Goal: Task Accomplishment & Management: Manage account settings

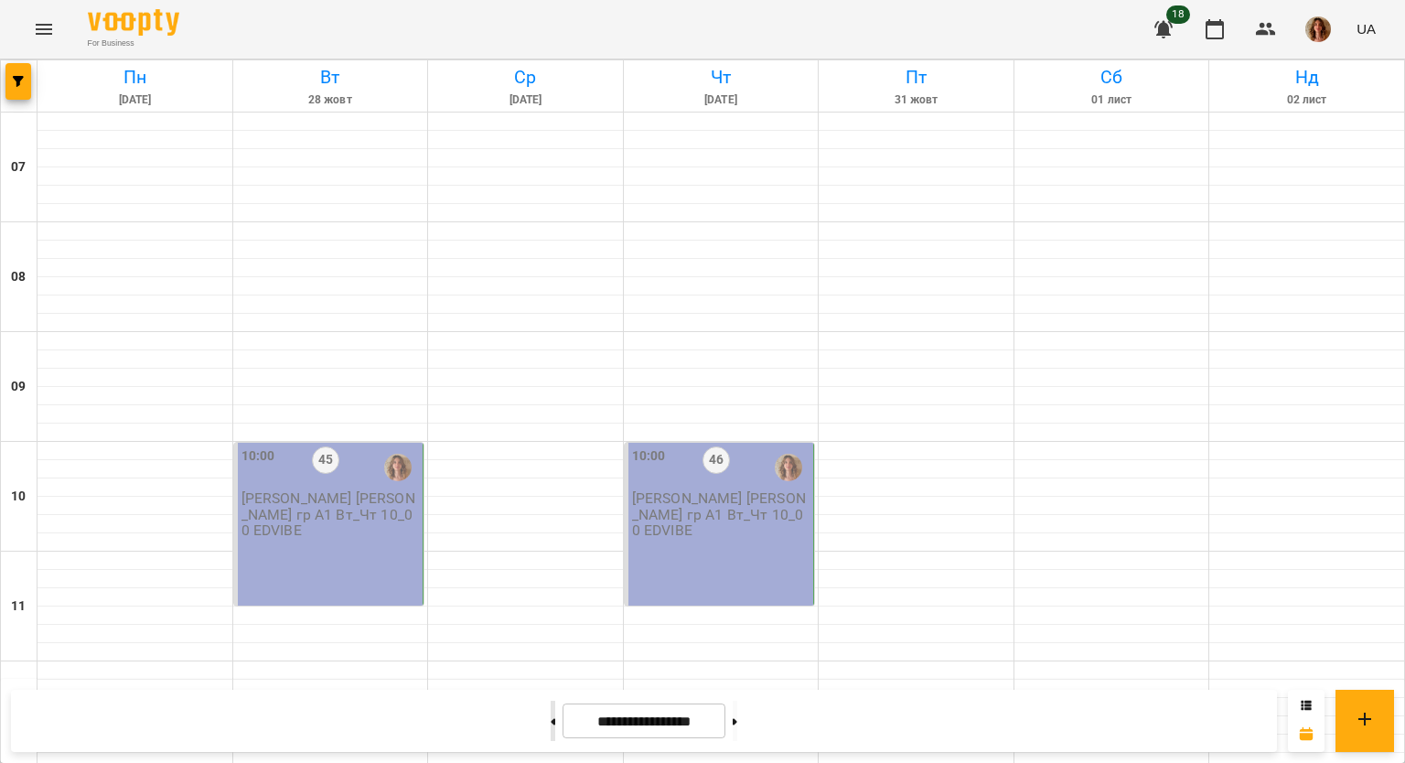
click at [550, 721] on button at bounding box center [552, 720] width 5 height 40
click at [550, 716] on button at bounding box center [552, 720] width 5 height 40
type input "**********"
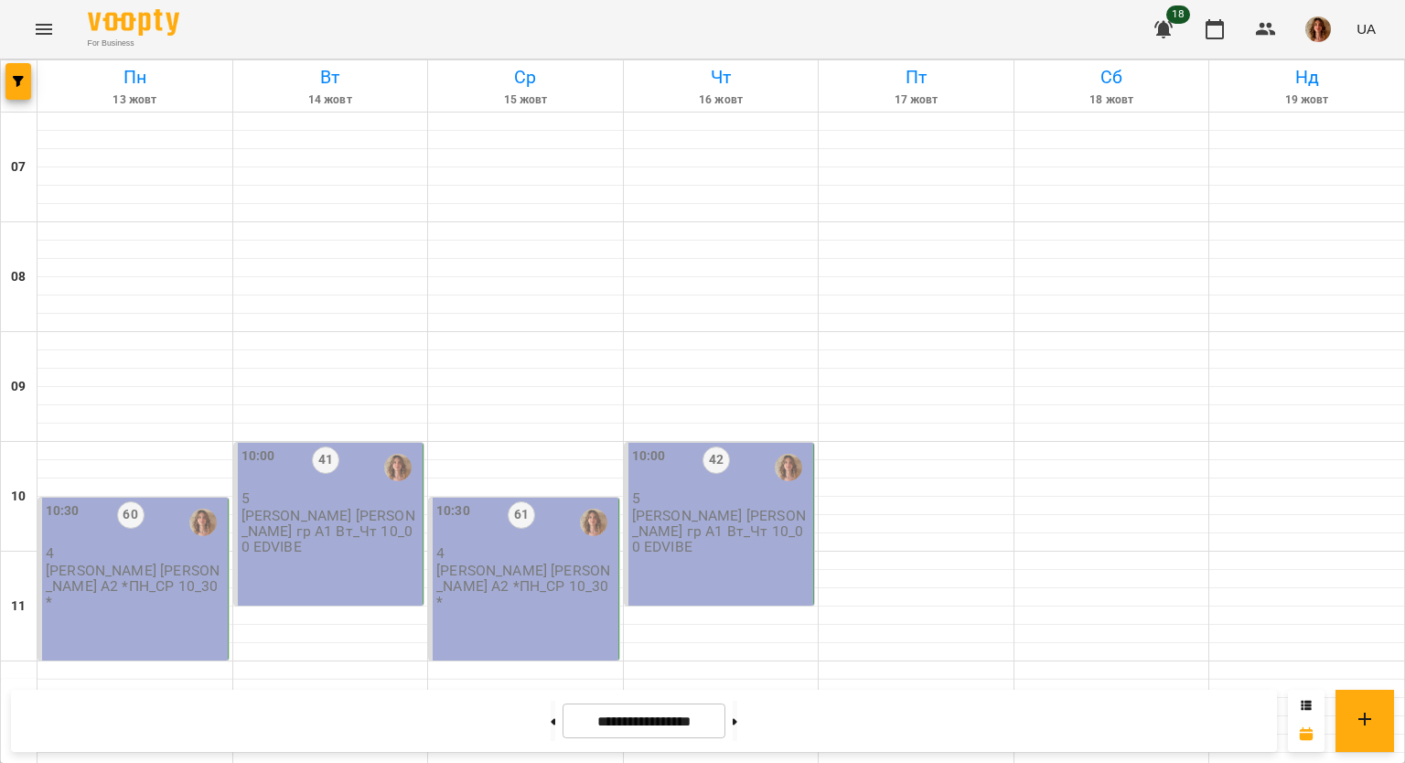
scroll to position [366, 0]
click at [149, 497] on div "10:30 60 4 [PERSON_NAME] А2 *ПН_СР 10_30*" at bounding box center [133, 578] width 190 height 163
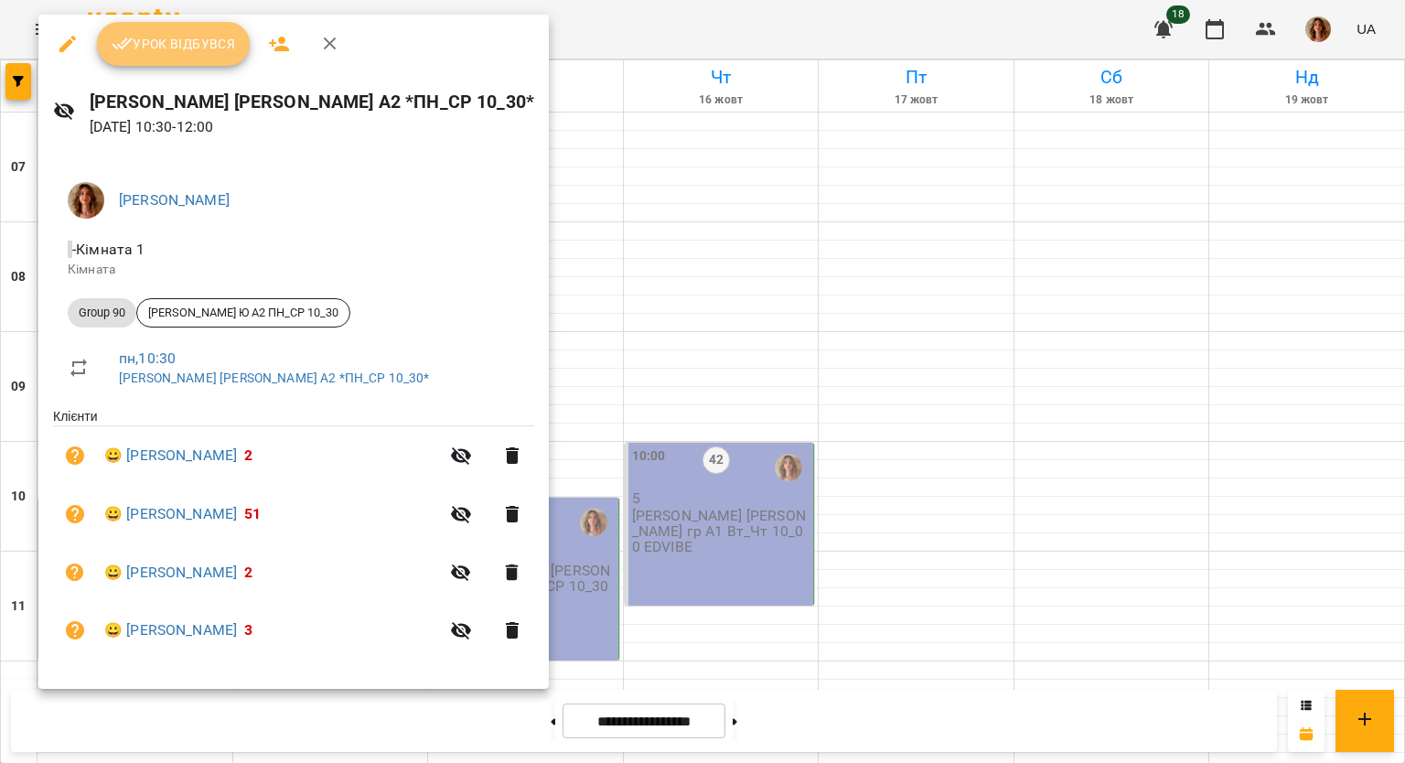
click at [162, 33] on span "Урок відбувся" at bounding box center [174, 44] width 124 height 22
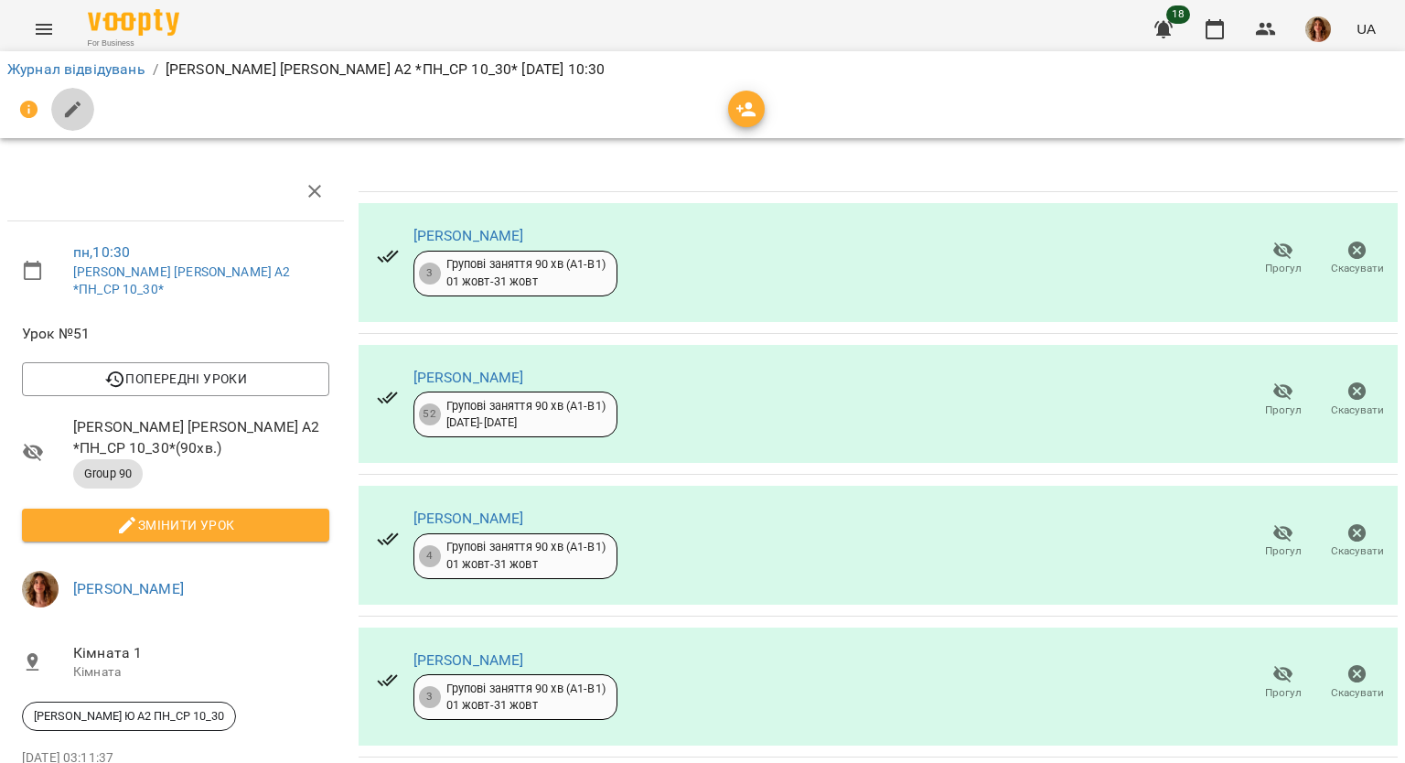
click at [58, 107] on button "button" at bounding box center [73, 110] width 44 height 44
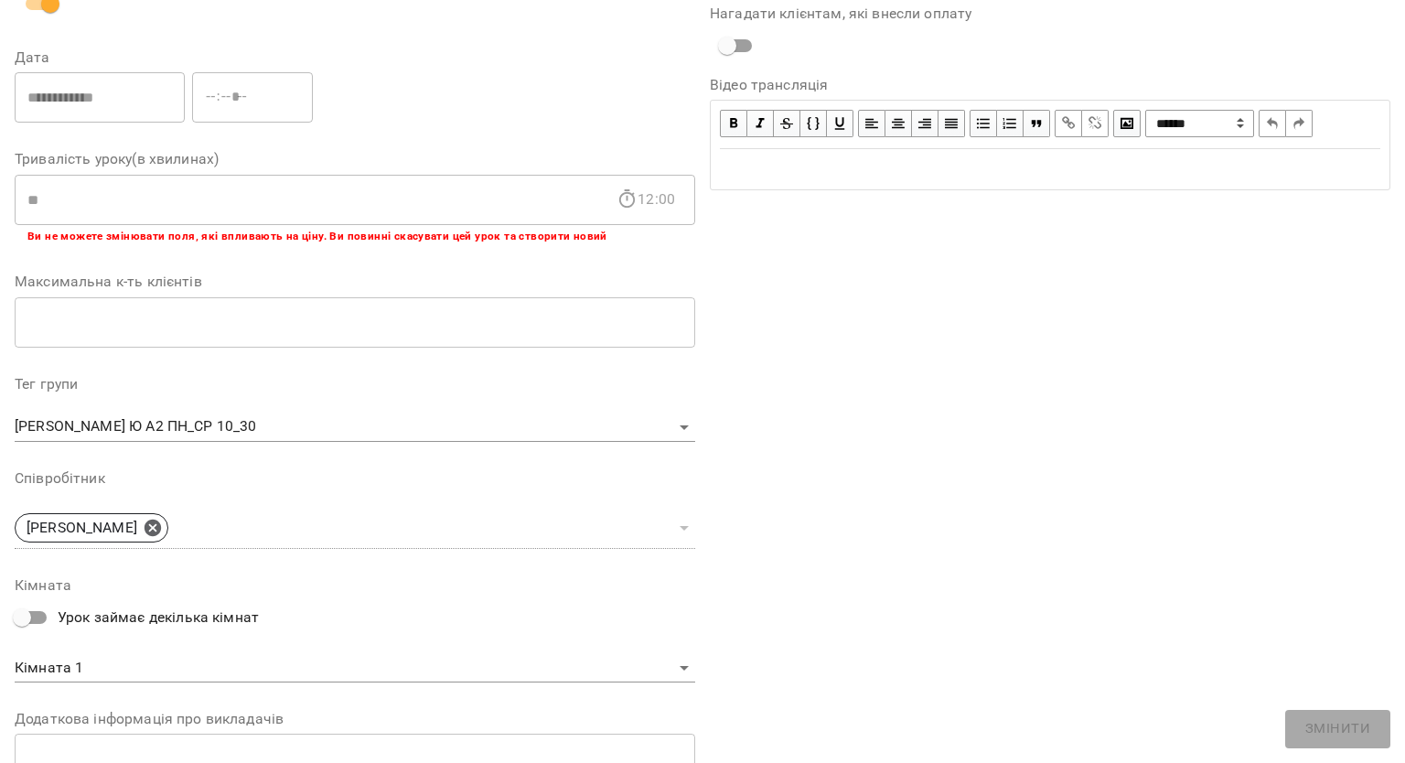
scroll to position [454, 0]
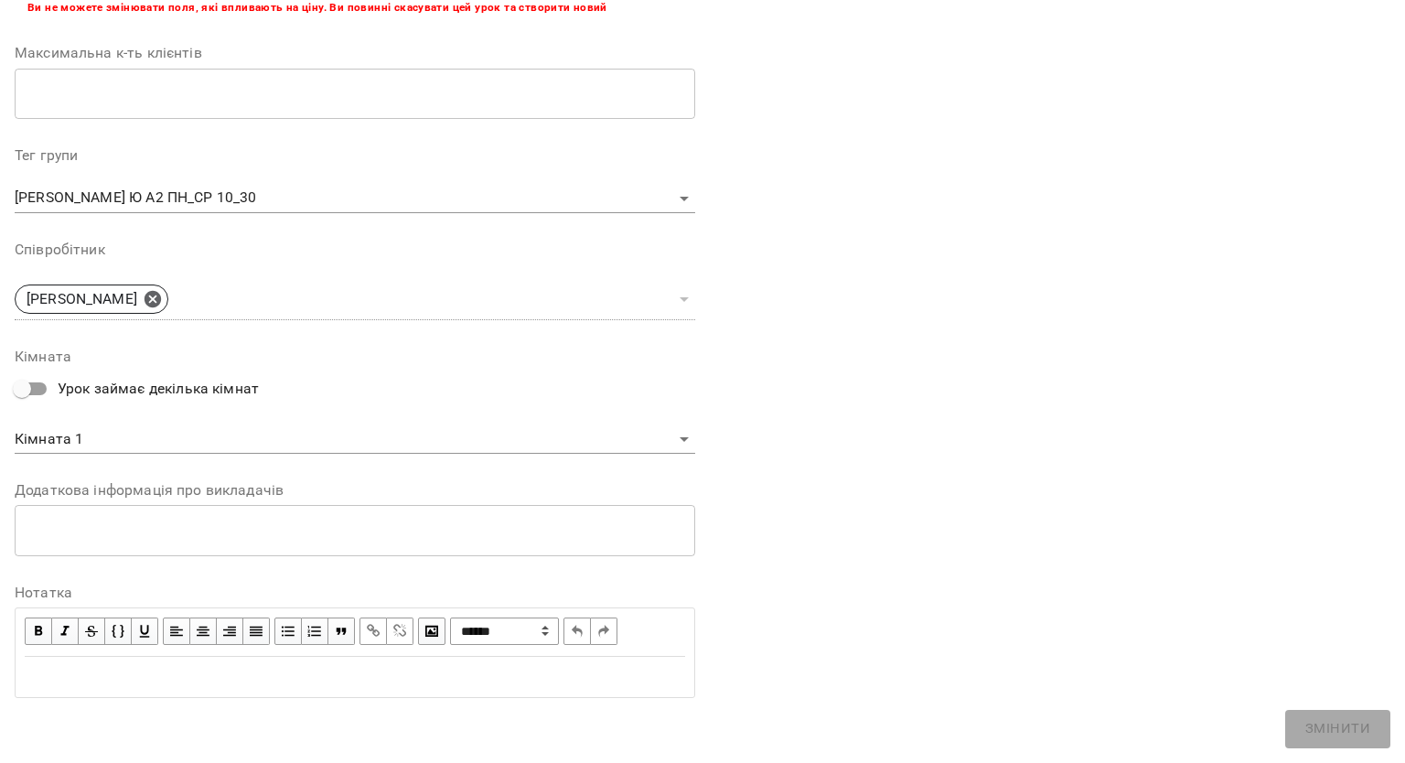
click at [95, 683] on div "Edit text" at bounding box center [355, 677] width 660 height 22
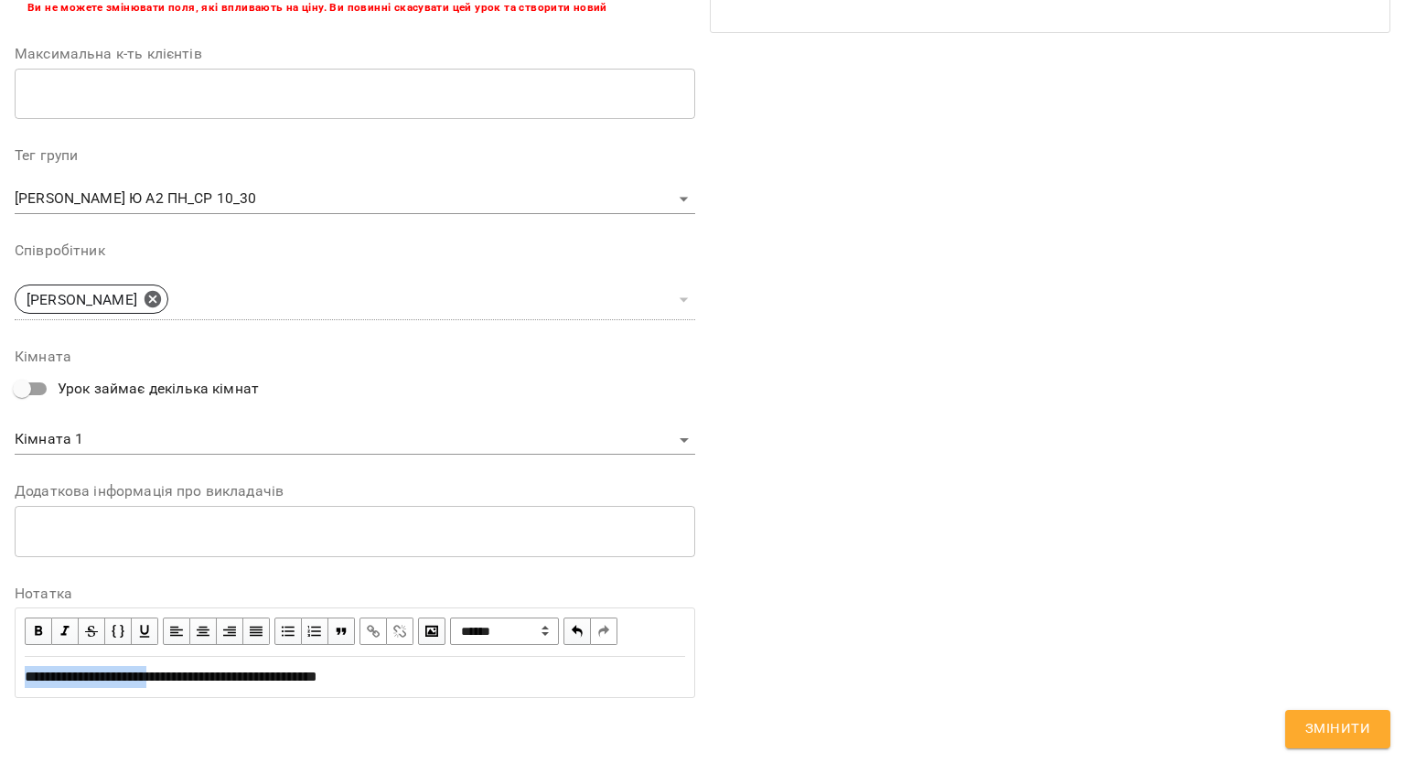
drag, startPoint x: 27, startPoint y: 678, endPoint x: 181, endPoint y: 689, distance: 154.0
click at [181, 689] on div "**********" at bounding box center [354, 676] width 677 height 38
click at [33, 629] on span "button" at bounding box center [38, 631] width 20 height 20
click at [495, 697] on div "**********" at bounding box center [355, 167] width 680 height 1093
click at [1342, 732] on span "Змінити" at bounding box center [1337, 729] width 65 height 24
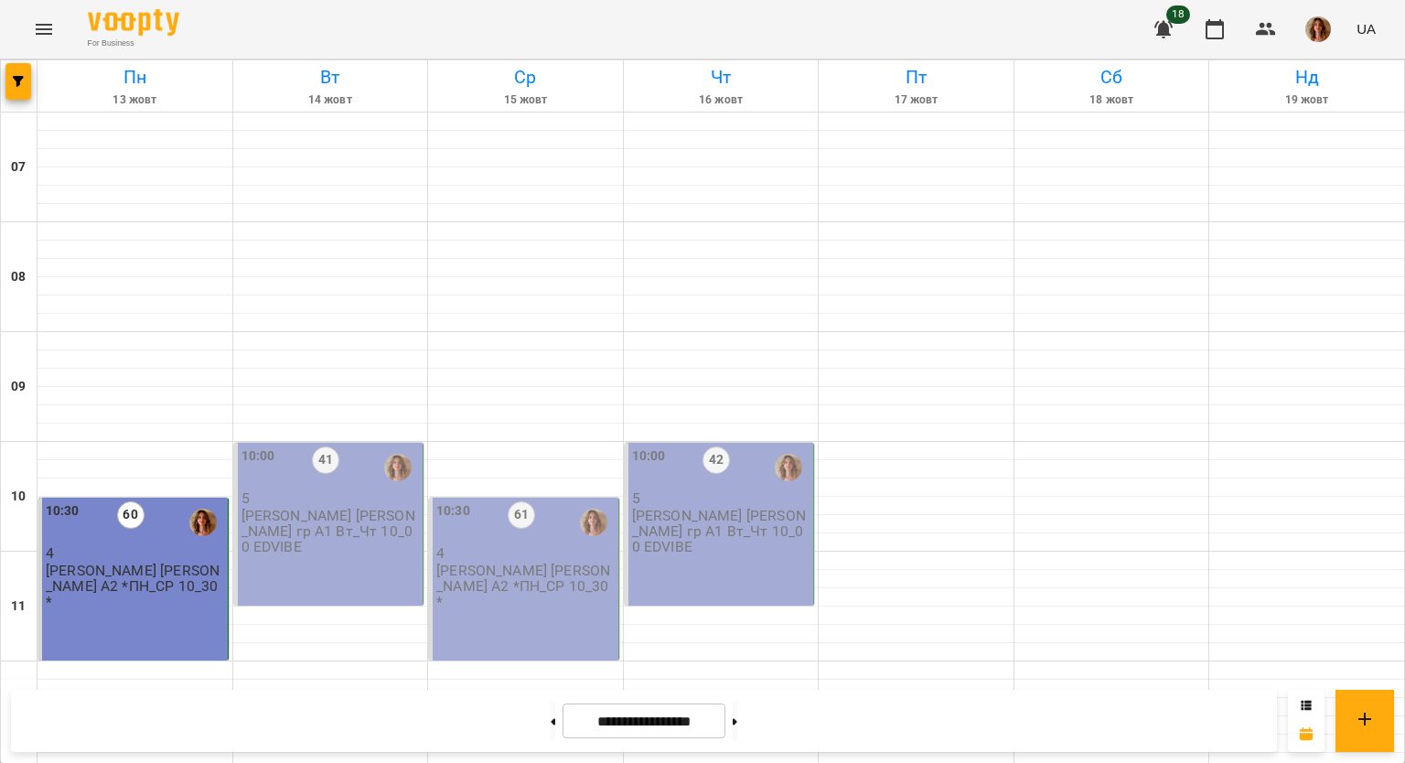
scroll to position [182, 0]
drag, startPoint x: 149, startPoint y: 401, endPoint x: 150, endPoint y: 352, distance: 48.5
click at [150, 501] on div "10:30 60 4 [PERSON_NAME] А2 *ПН_СР 10_30*" at bounding box center [135, 555] width 178 height 109
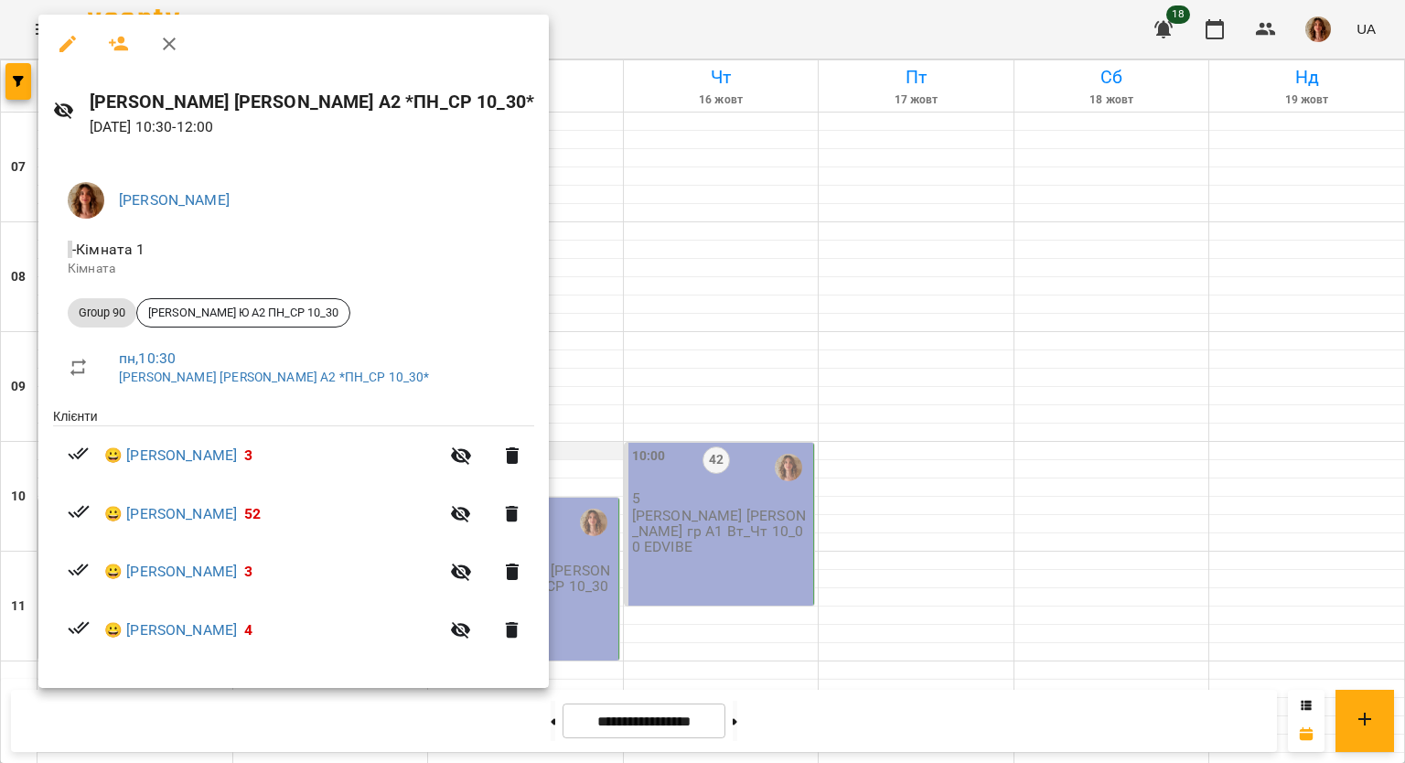
drag, startPoint x: 627, startPoint y: 202, endPoint x: 459, endPoint y: 271, distance: 181.7
click at [624, 202] on div at bounding box center [702, 381] width 1405 height 763
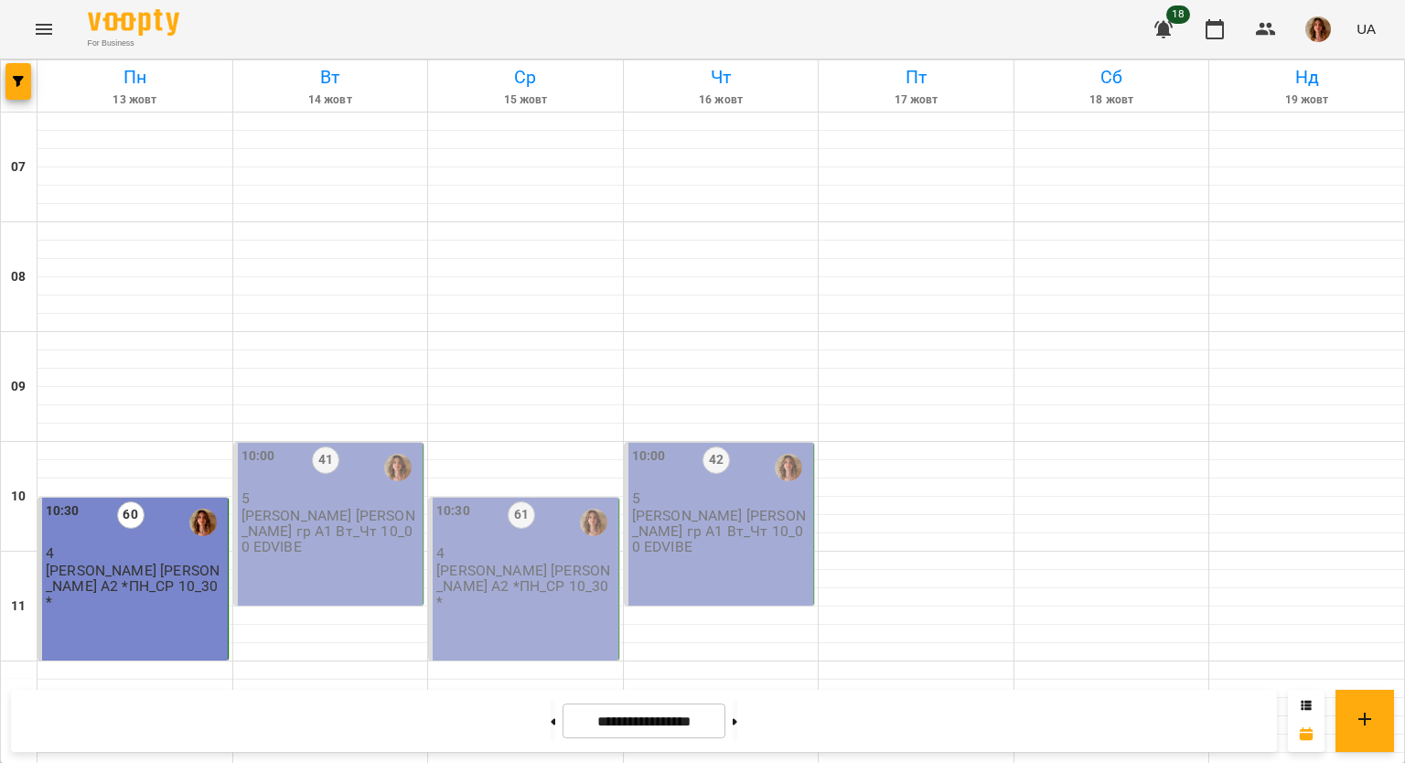
click at [133, 501] on div "60" at bounding box center [130, 522] width 27 height 42
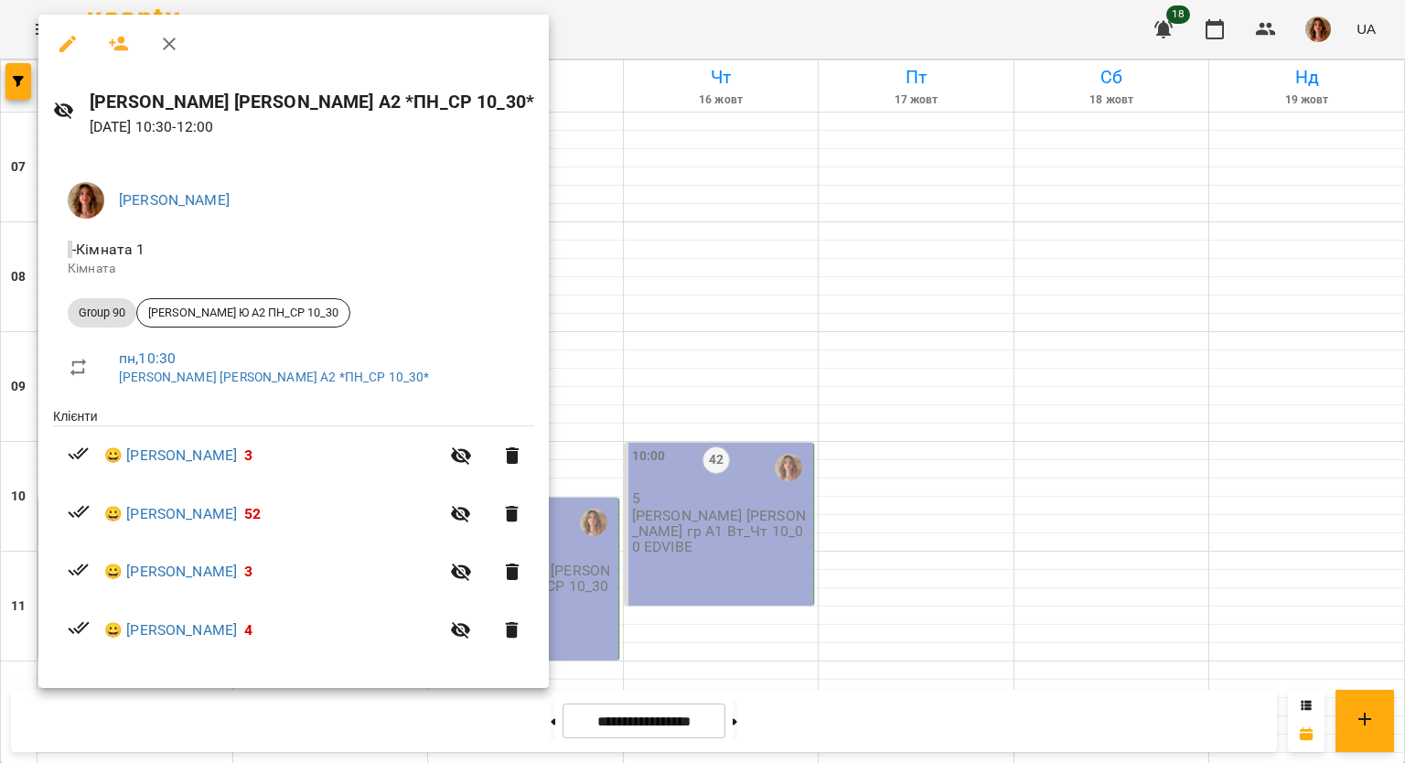
click at [62, 48] on icon "button" at bounding box center [67, 44] width 16 height 16
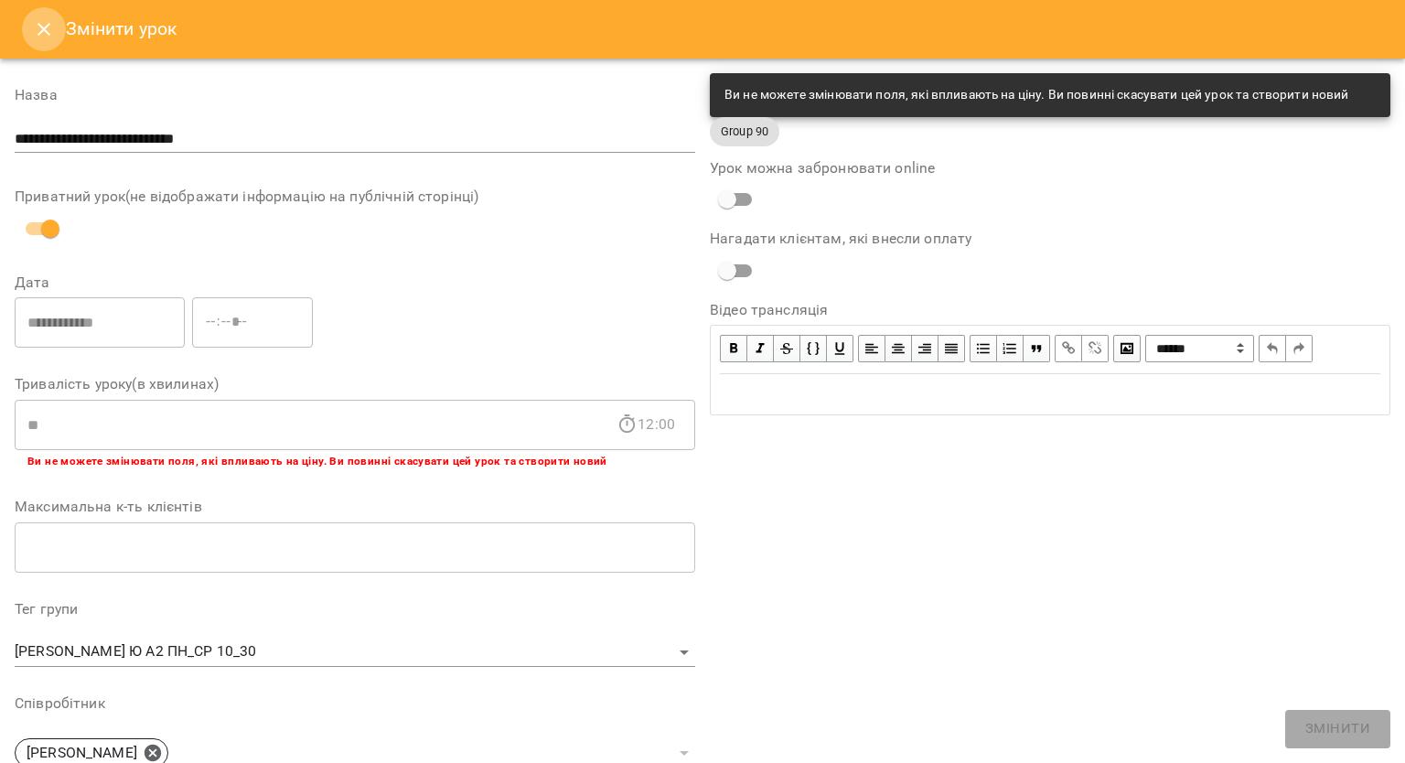
click at [43, 29] on icon "Close" at bounding box center [43, 29] width 13 height 13
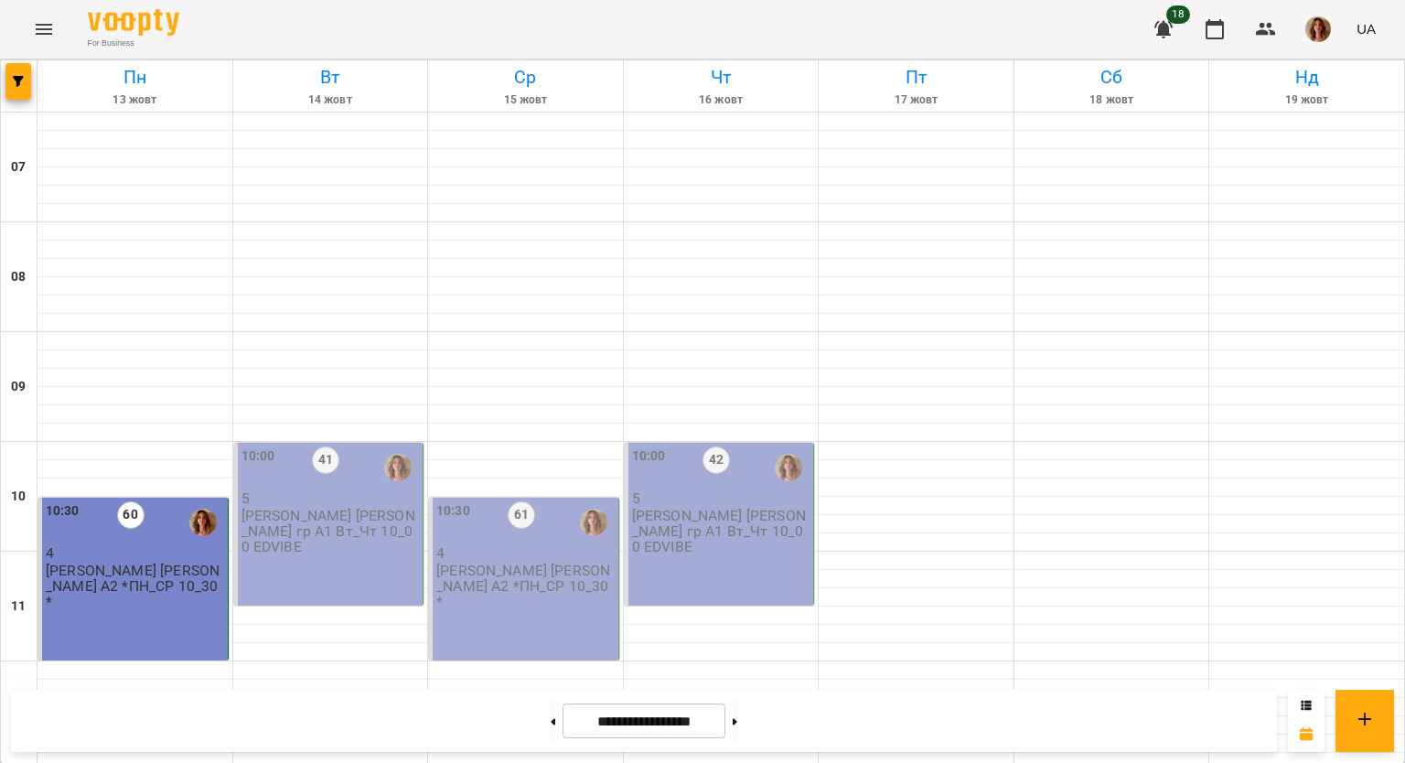
scroll to position [1005, 0]
